Goal: Task Accomplishment & Management: Manage account settings

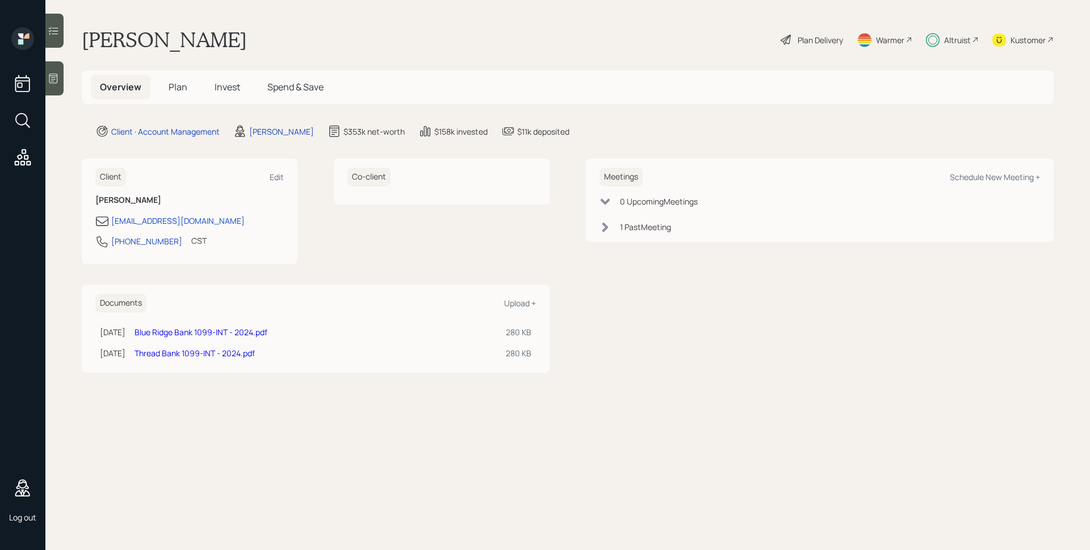
click at [180, 81] on span "Plan" at bounding box center [178, 87] width 19 height 12
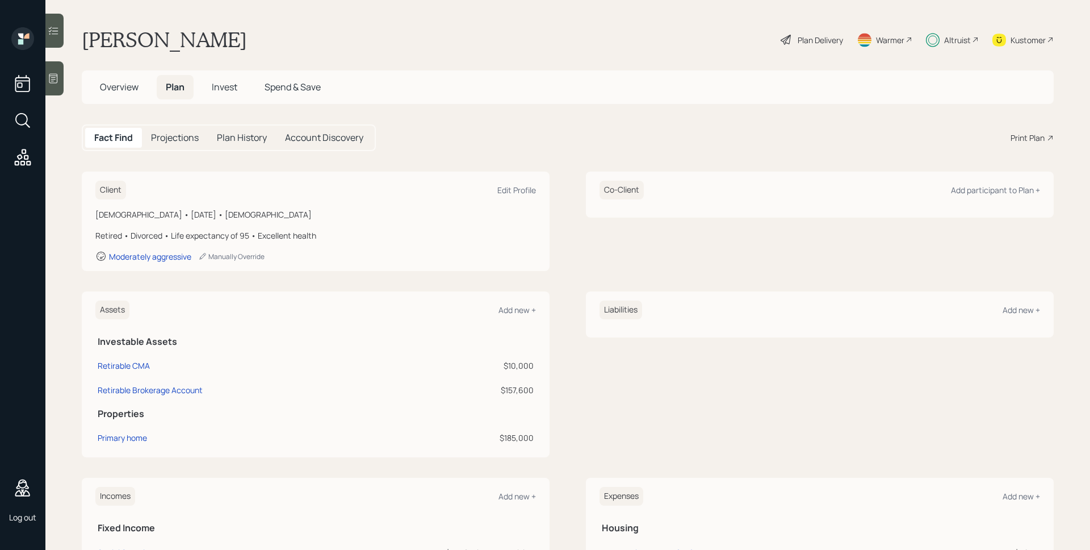
click at [227, 85] on span "Invest" at bounding box center [225, 87] width 26 height 12
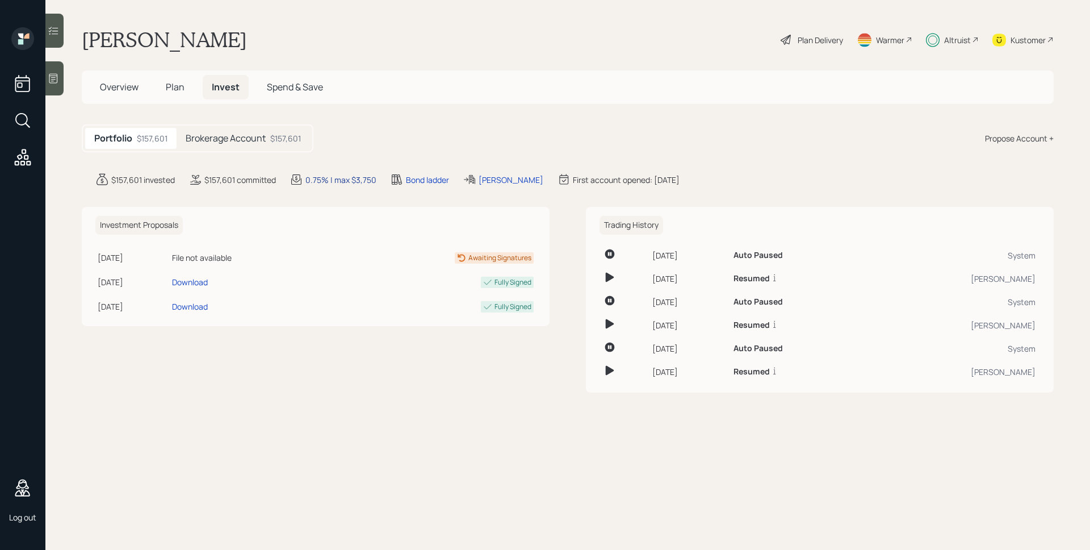
click at [348, 181] on div "0.75% | max $3,750" at bounding box center [341, 180] width 71 height 12
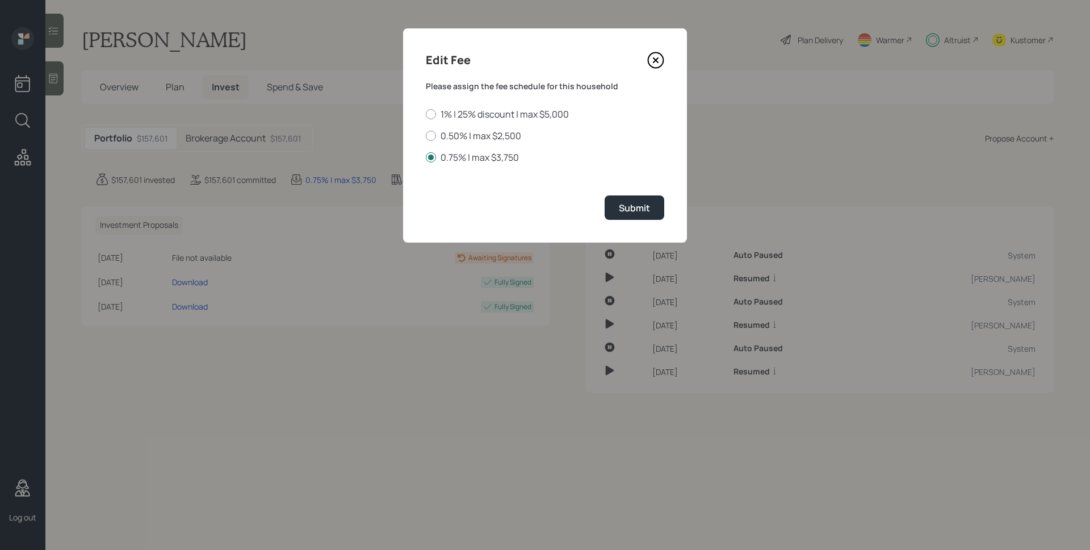
click at [654, 57] on icon at bounding box center [655, 60] width 17 height 17
